Goal: Task Accomplishment & Management: Manage account settings

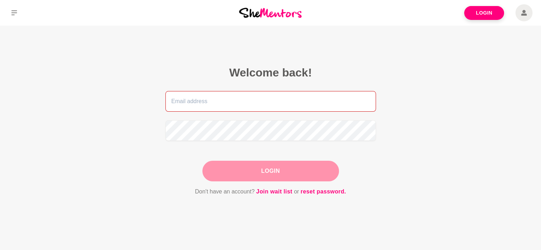
click at [283, 103] on input "email" at bounding box center [271, 101] width 211 height 21
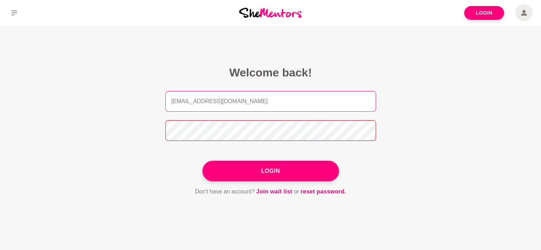
click at [203, 161] on button "Login" at bounding box center [271, 171] width 137 height 21
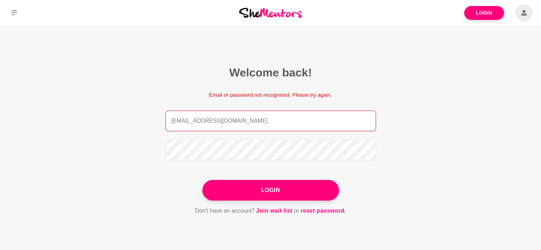
drag, startPoint x: 240, startPoint y: 125, endPoint x: 132, endPoint y: 111, distance: 108.8
click at [132, 111] on main "Welcome back! Email or password not recognised. Please try again. [EMAIL_ADDRES…" at bounding box center [270, 149] width 541 height 247
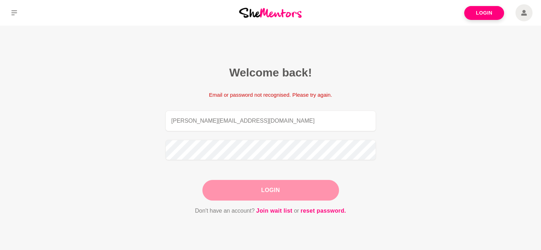
click at [238, 198] on button "Login" at bounding box center [271, 190] width 137 height 21
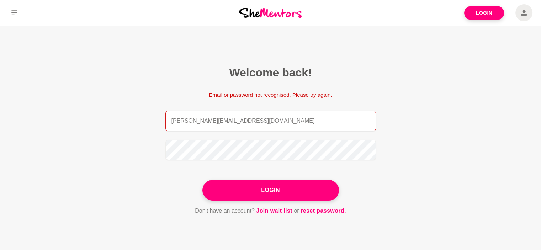
drag, startPoint x: 239, startPoint y: 118, endPoint x: 148, endPoint y: 106, distance: 91.5
click at [148, 106] on figcaption "Welcome back! Email or password not recognised. Please try again. [EMAIL_ADDRES…" at bounding box center [271, 141] width 251 height 190
type input "klgzlats@gmail.com"
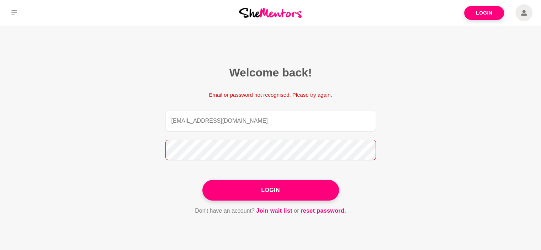
click at [133, 143] on main "Welcome back! Email or password not recognised. Please try again. klgzlats@gmai…" at bounding box center [270, 149] width 541 height 247
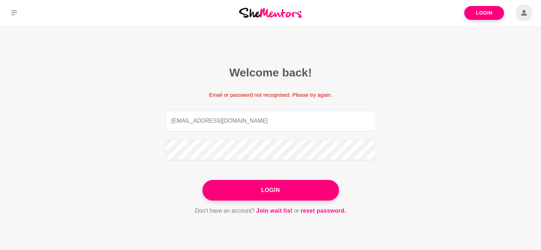
click at [295, 186] on button "Login" at bounding box center [271, 190] width 137 height 21
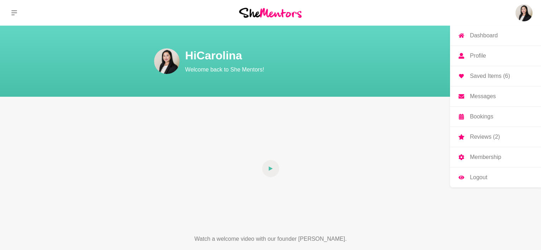
click at [498, 154] on p "Membership" at bounding box center [485, 157] width 31 height 6
